Goal: Information Seeking & Learning: Learn about a topic

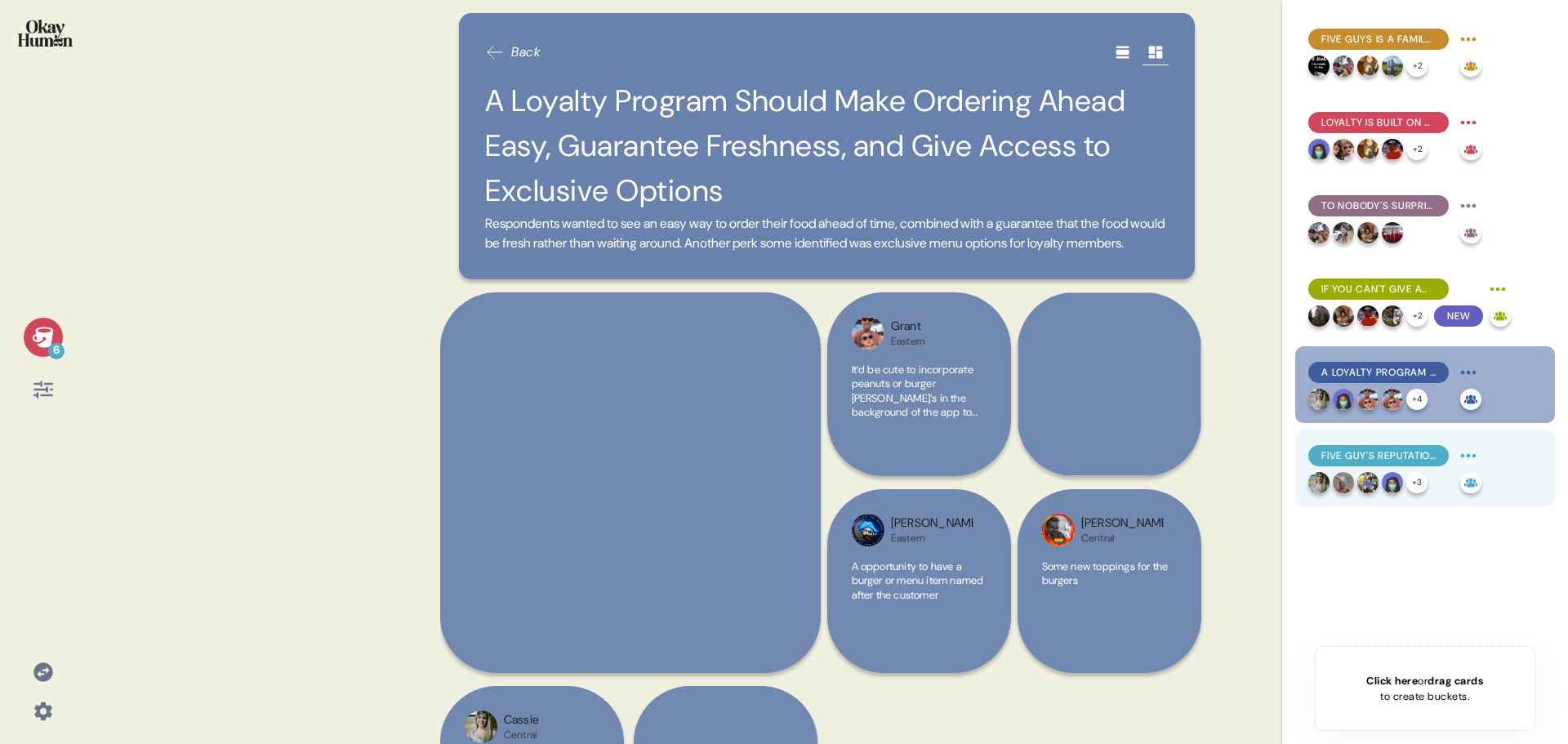
click at [1418, 463] on div "Five Guy's Reputation for Quality Give It a Leg Up" at bounding box center [1377, 455] width 140 height 21
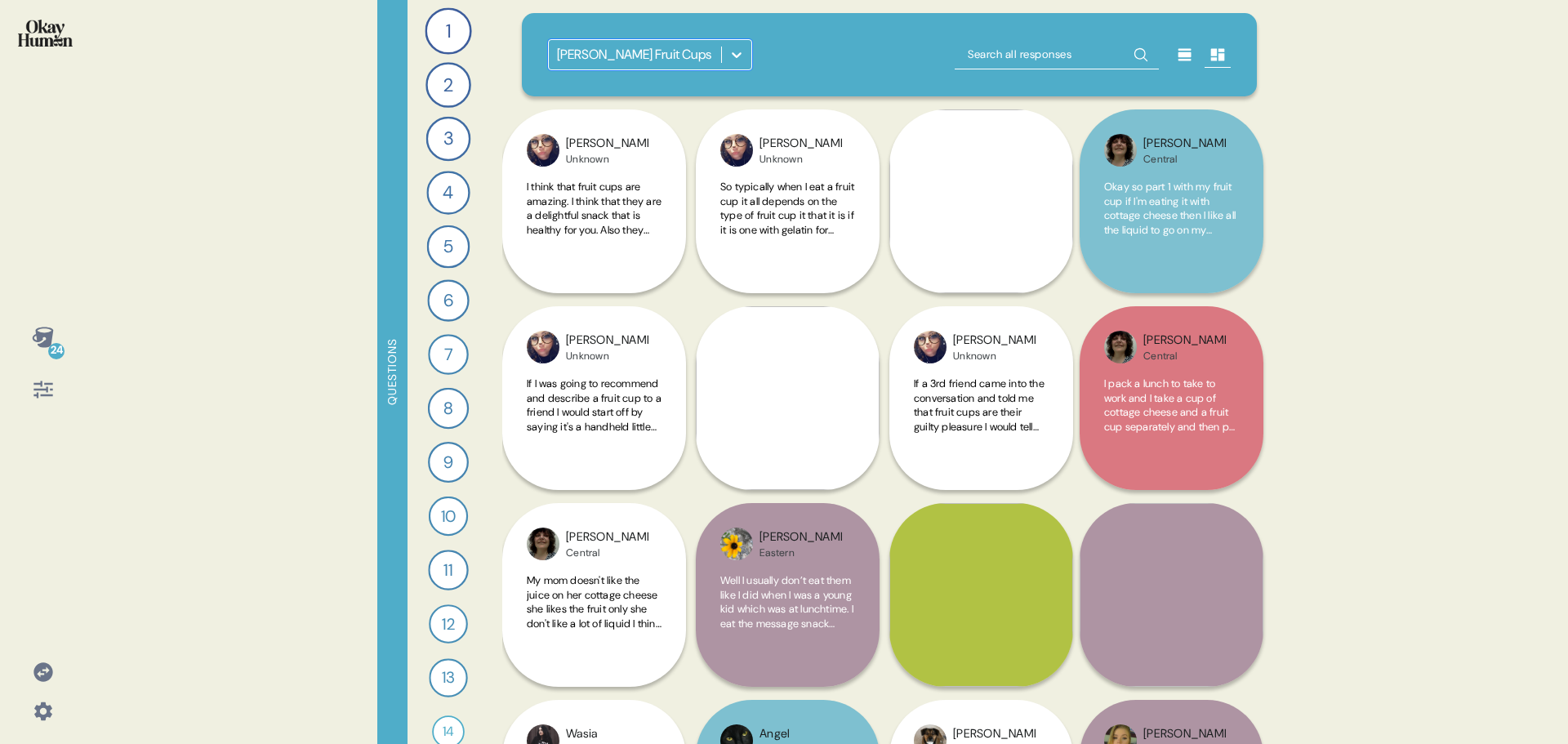
click at [44, 346] on icon at bounding box center [42, 337] width 21 height 21
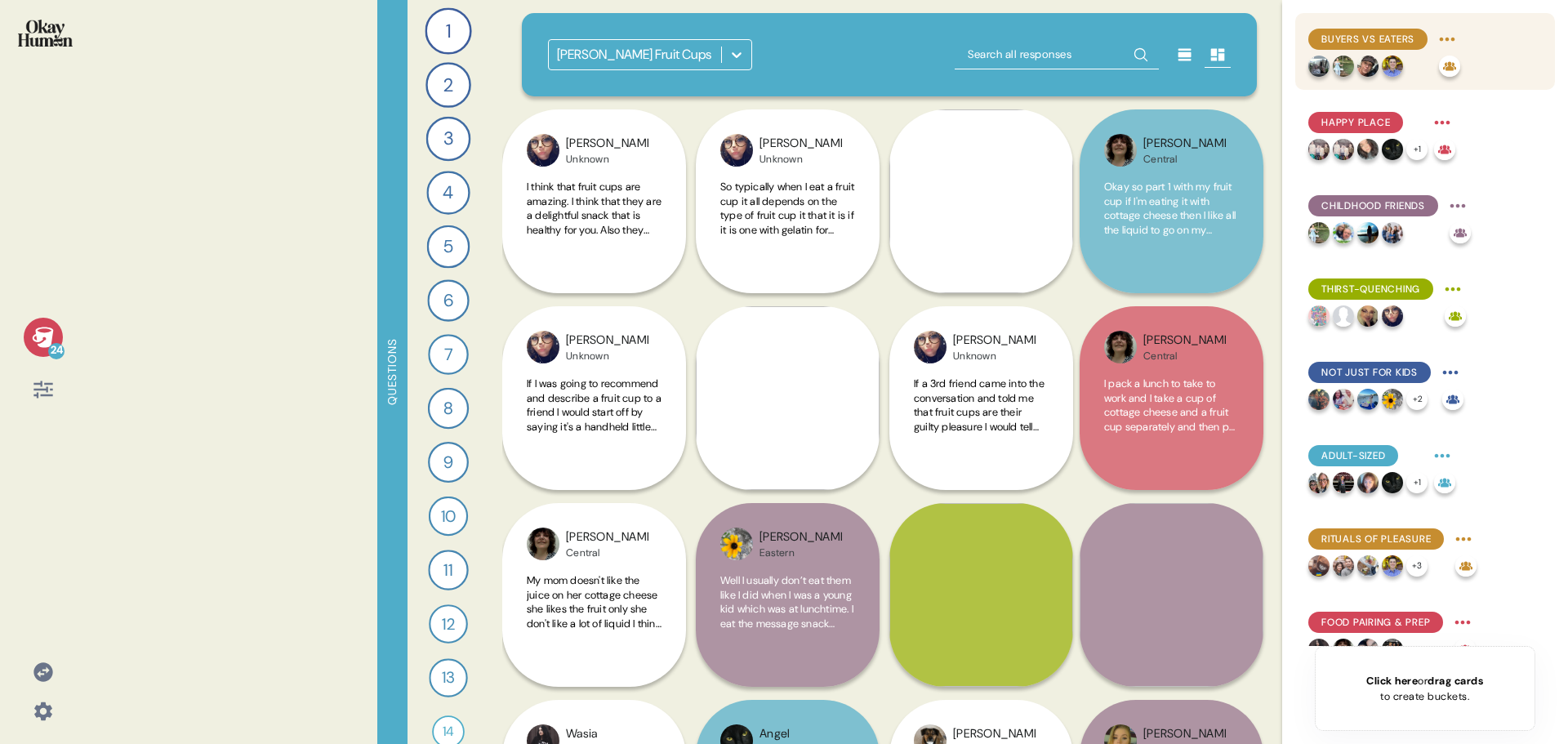
click at [1385, 43] on span "Buyers vs Eaters" at bounding box center [1368, 39] width 93 height 15
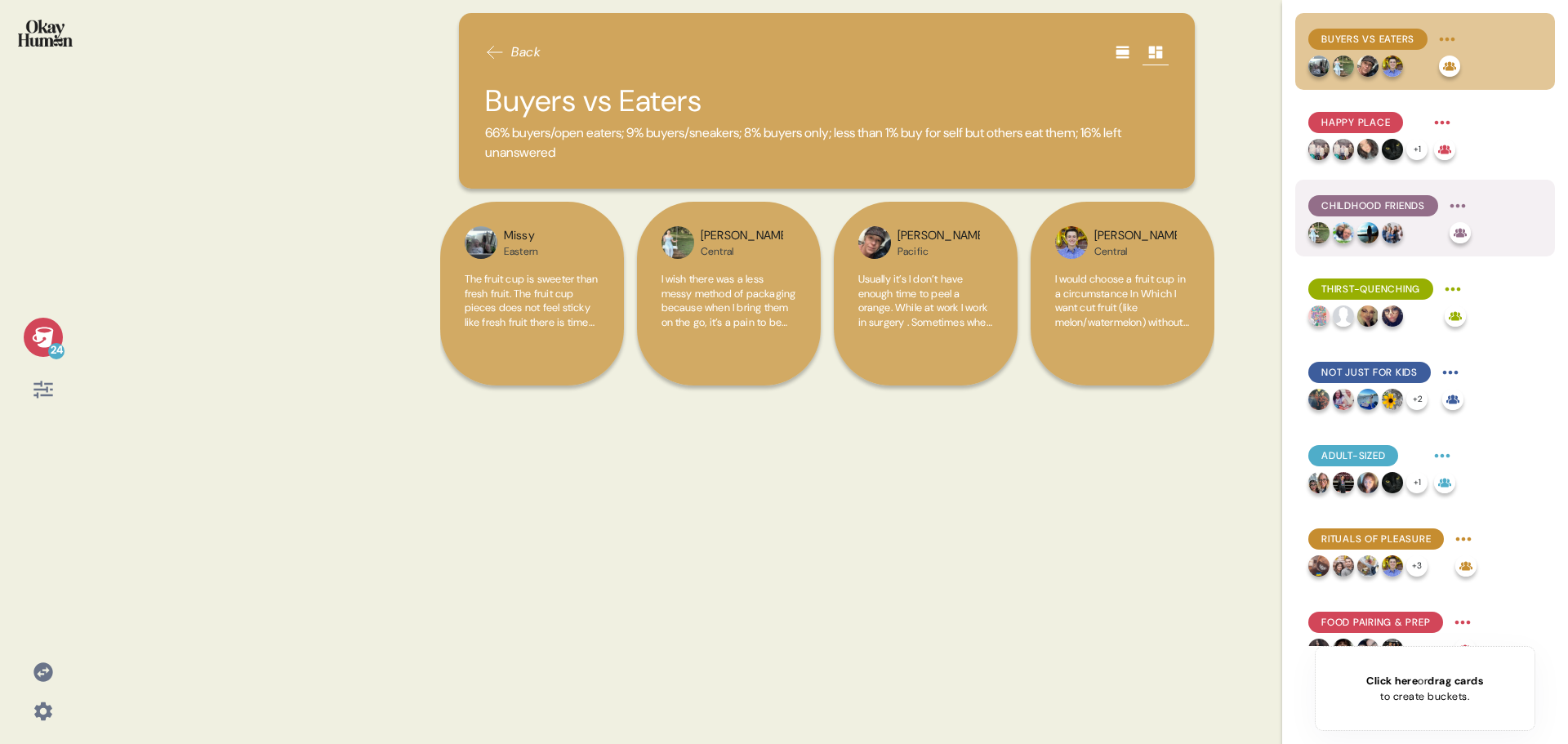
click at [1374, 205] on span "Childhood Friends" at bounding box center [1373, 206] width 103 height 15
